Goal: Navigation & Orientation: Find specific page/section

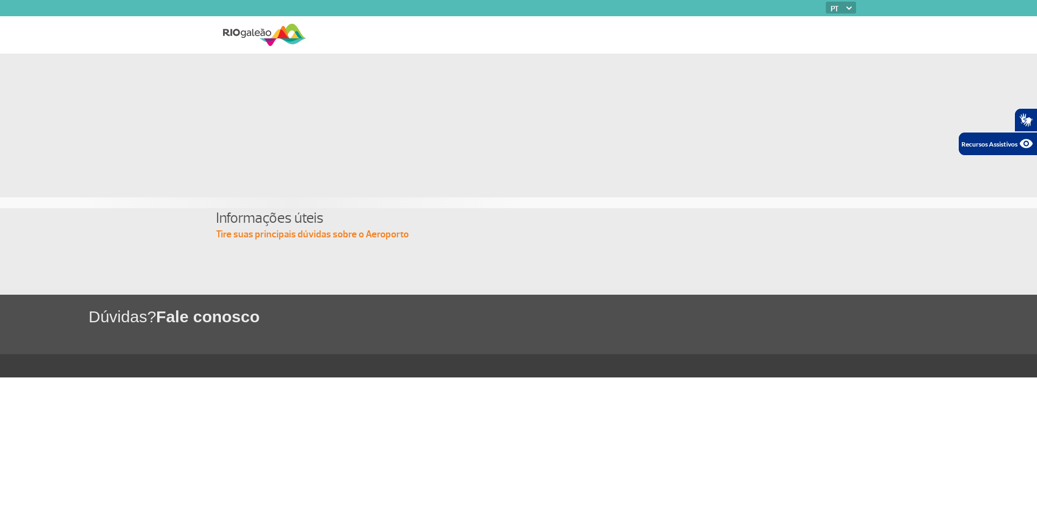
click at [1025, 142] on icon "Abrir recursos assistivos." at bounding box center [1026, 143] width 17 height 17
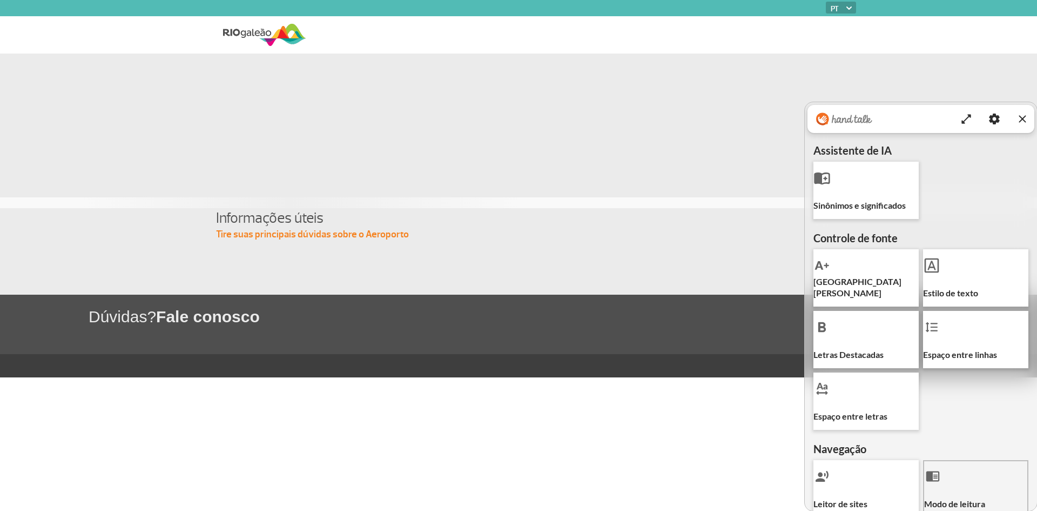
click at [1021, 120] on icon "Fechar recursos assistivos" at bounding box center [1022, 118] width 7 height 7
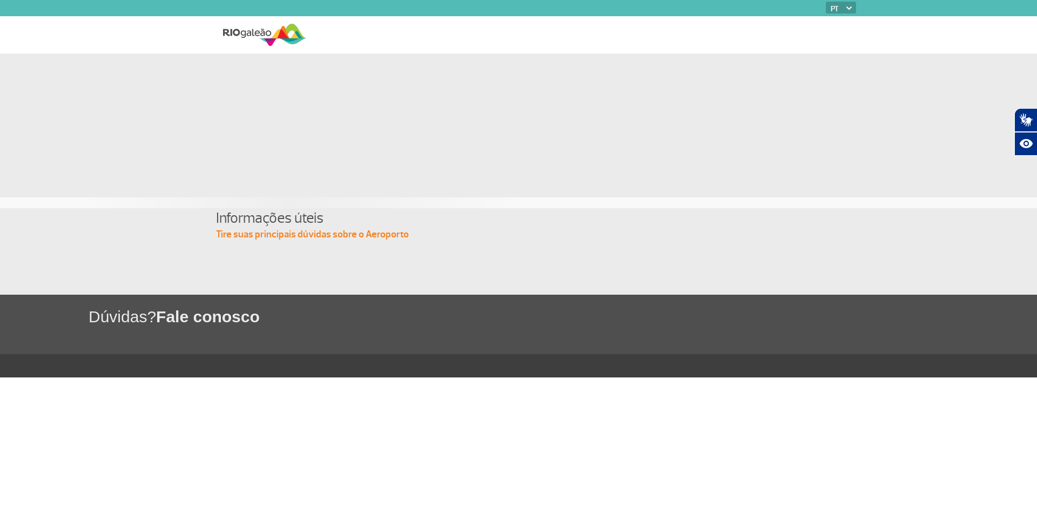
click at [849, 10] on select "PT ENG ESP" at bounding box center [841, 8] width 30 height 12
click at [826, 2] on select "PT ENG ESP" at bounding box center [841, 8] width 30 height 12
